Goal: Information Seeking & Learning: Learn about a topic

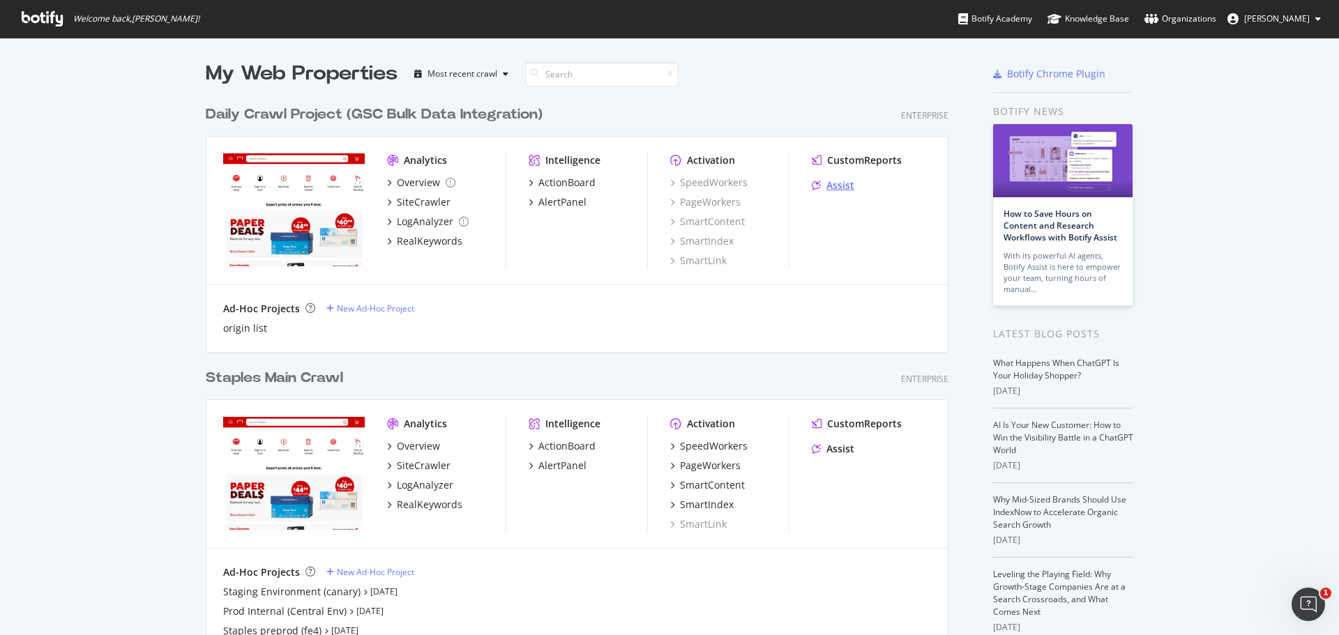
click at [829, 188] on div "Assist" at bounding box center [840, 186] width 28 height 14
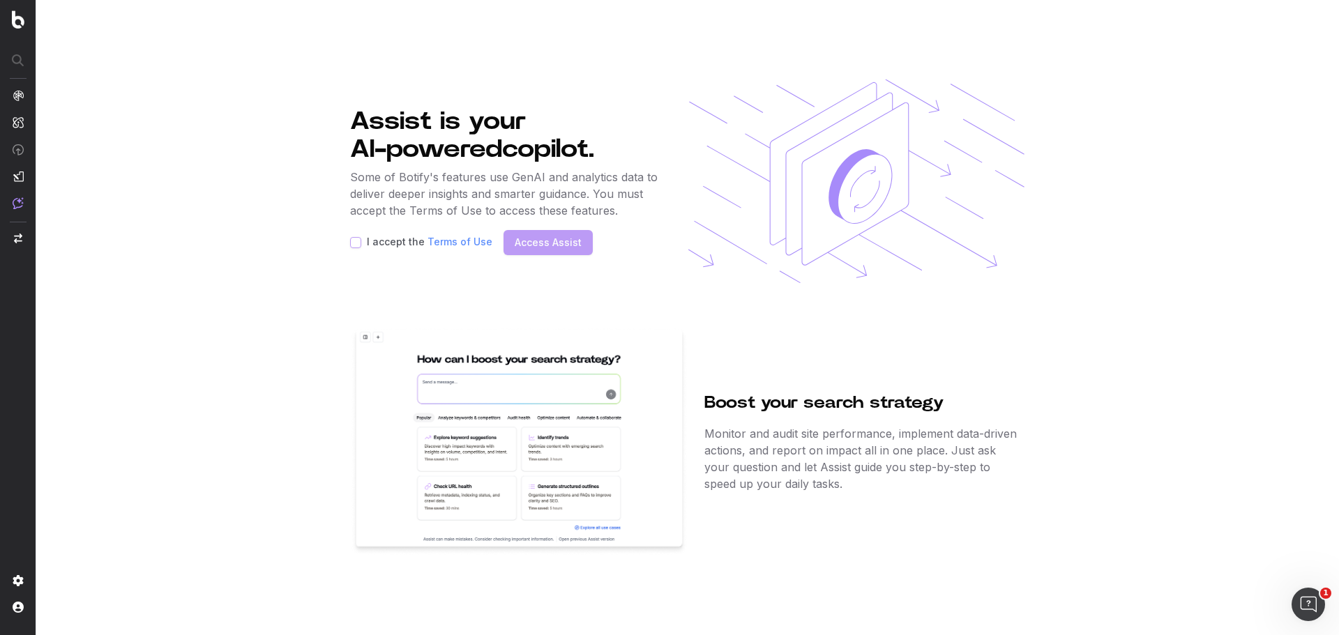
click at [559, 247] on div "I accept the Terms of Use Access Assist" at bounding box center [506, 242] width 312 height 25
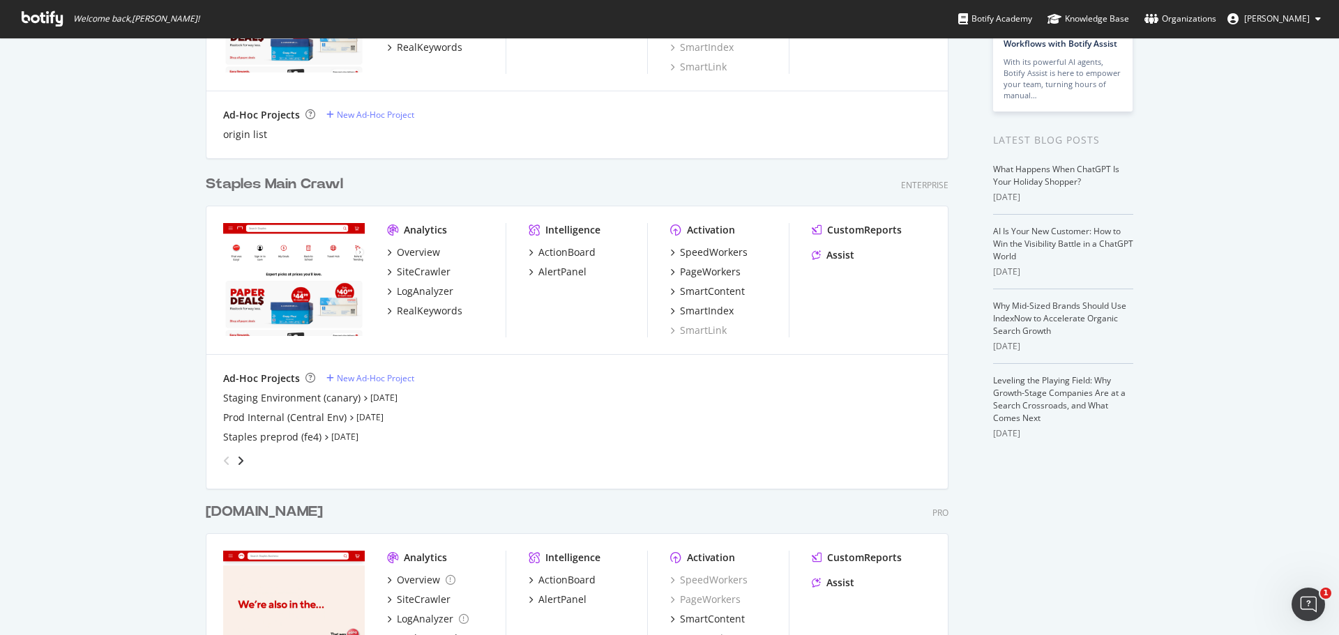
scroll to position [156, 0]
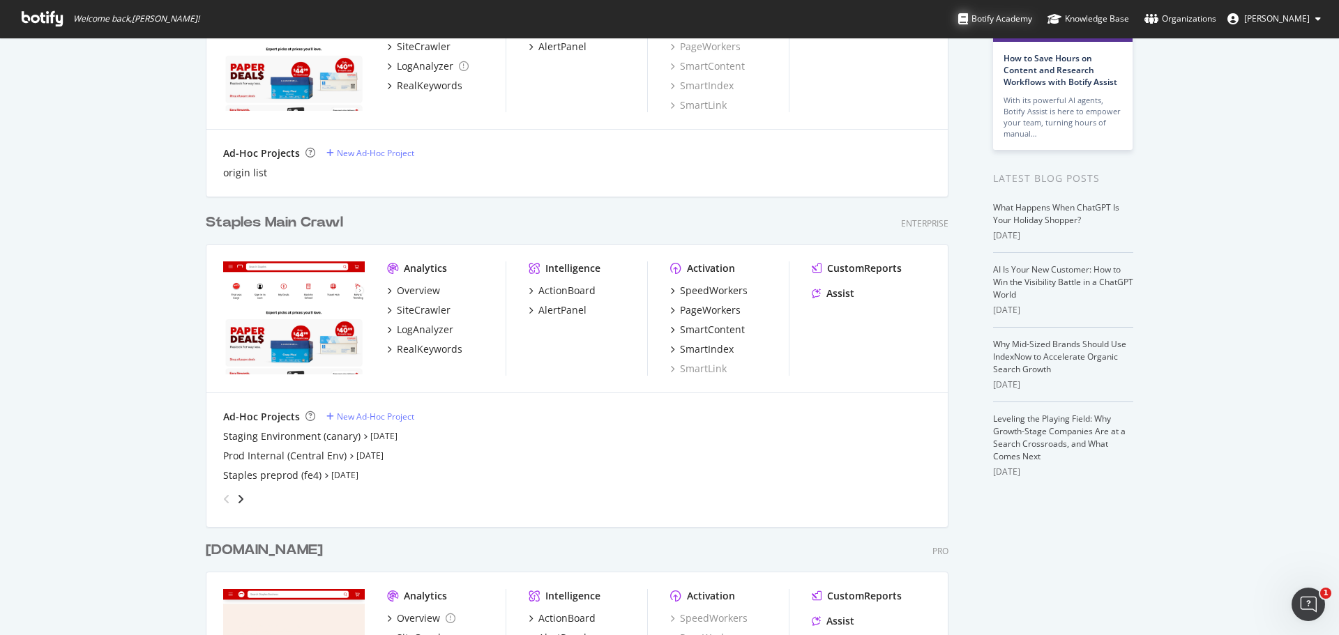
click at [1020, 23] on div "Botify Academy" at bounding box center [995, 19] width 74 height 14
